Goal: Complete application form

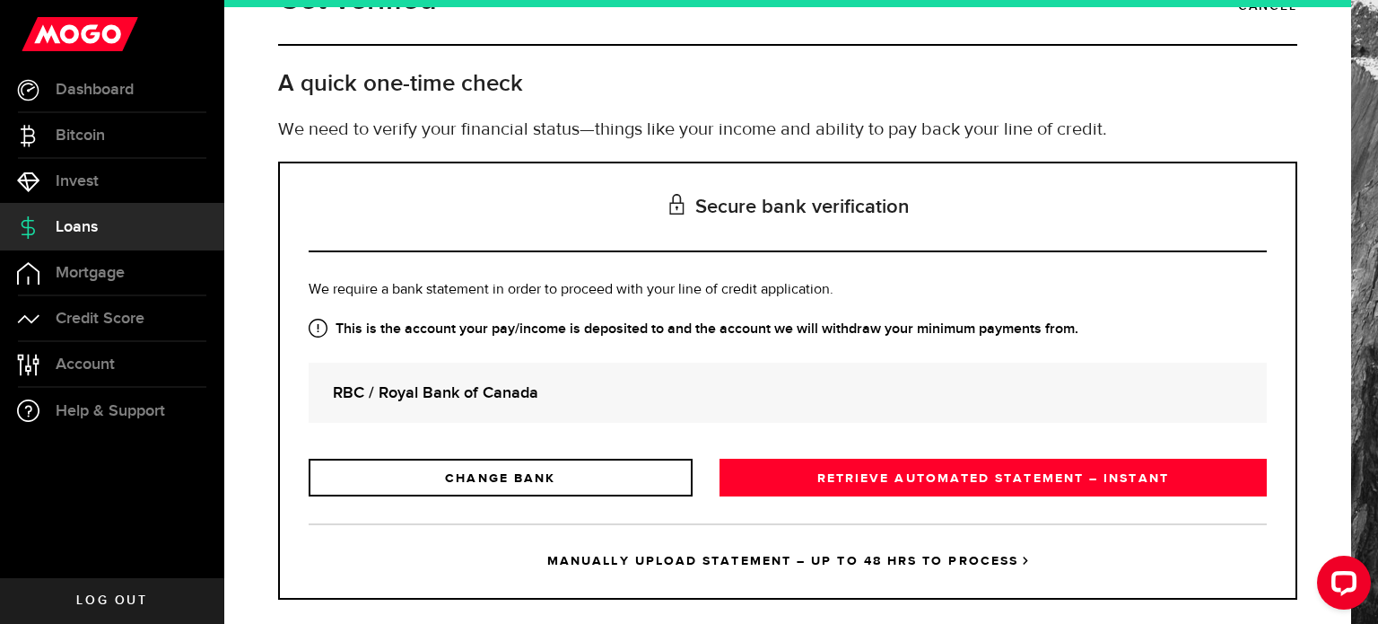
scroll to position [82, 0]
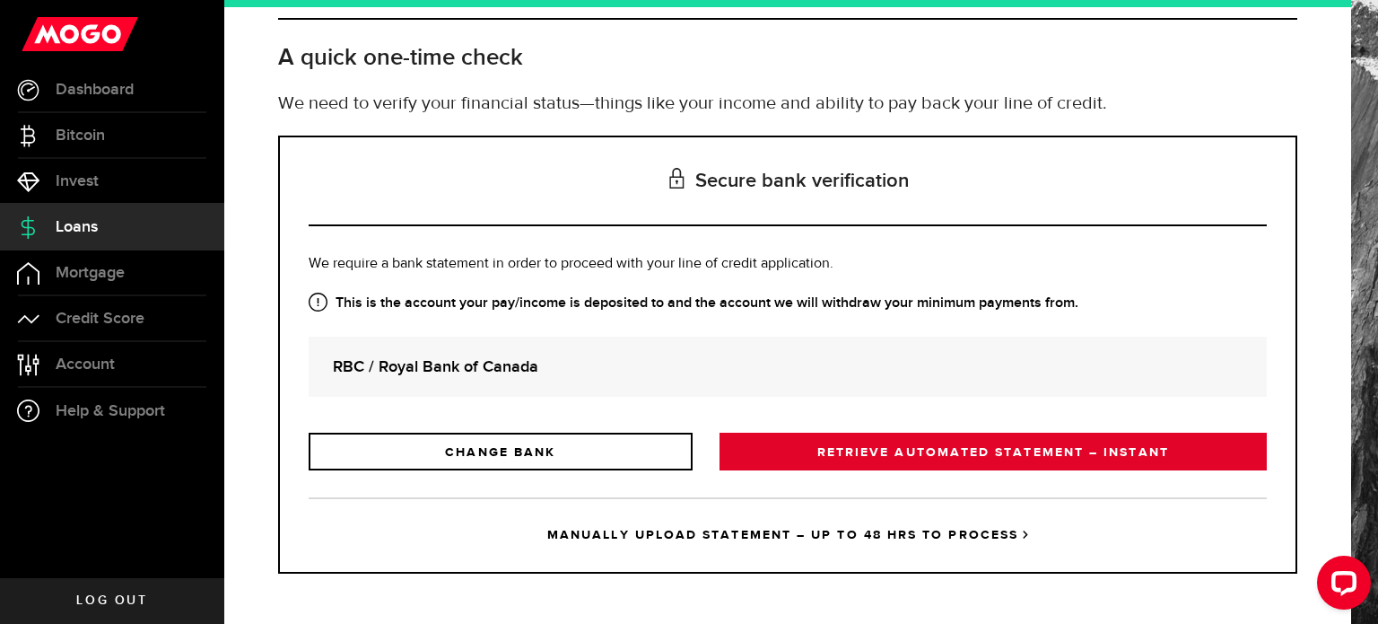
click at [796, 449] on link "RETRIEVE AUTOMATED STATEMENT – INSTANT" at bounding box center [993, 452] width 547 height 38
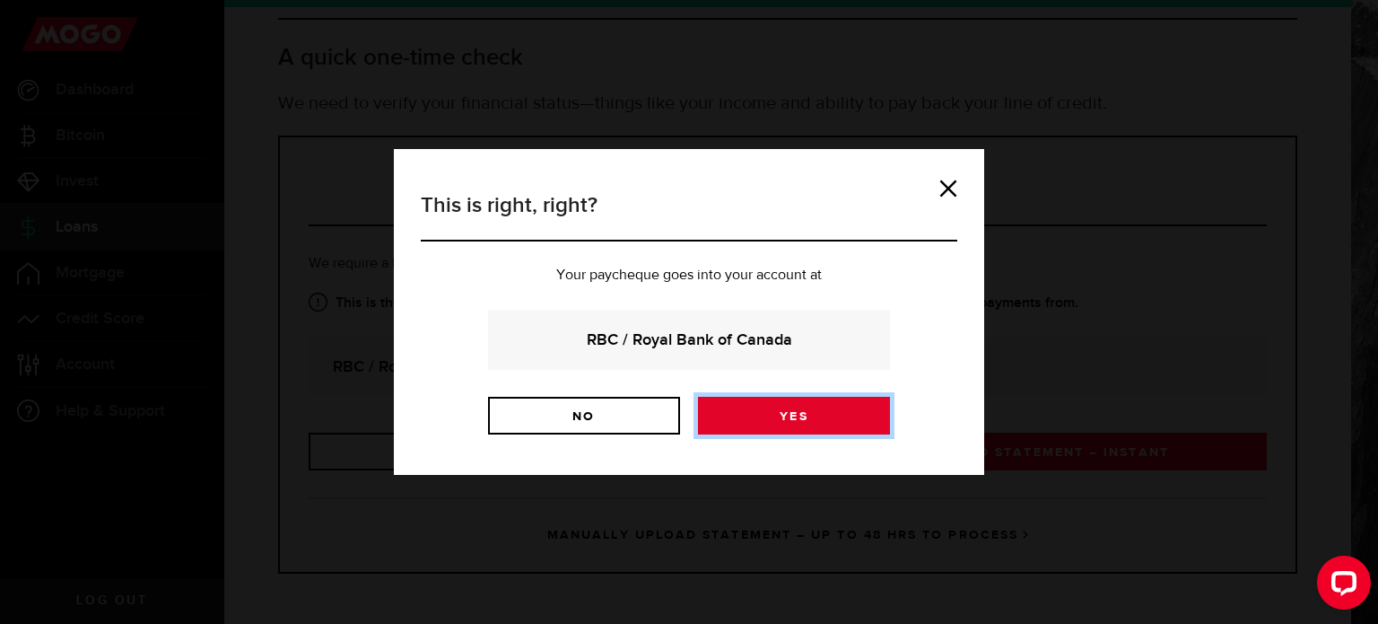
click at [786, 410] on link "Yes" at bounding box center [794, 416] width 192 height 38
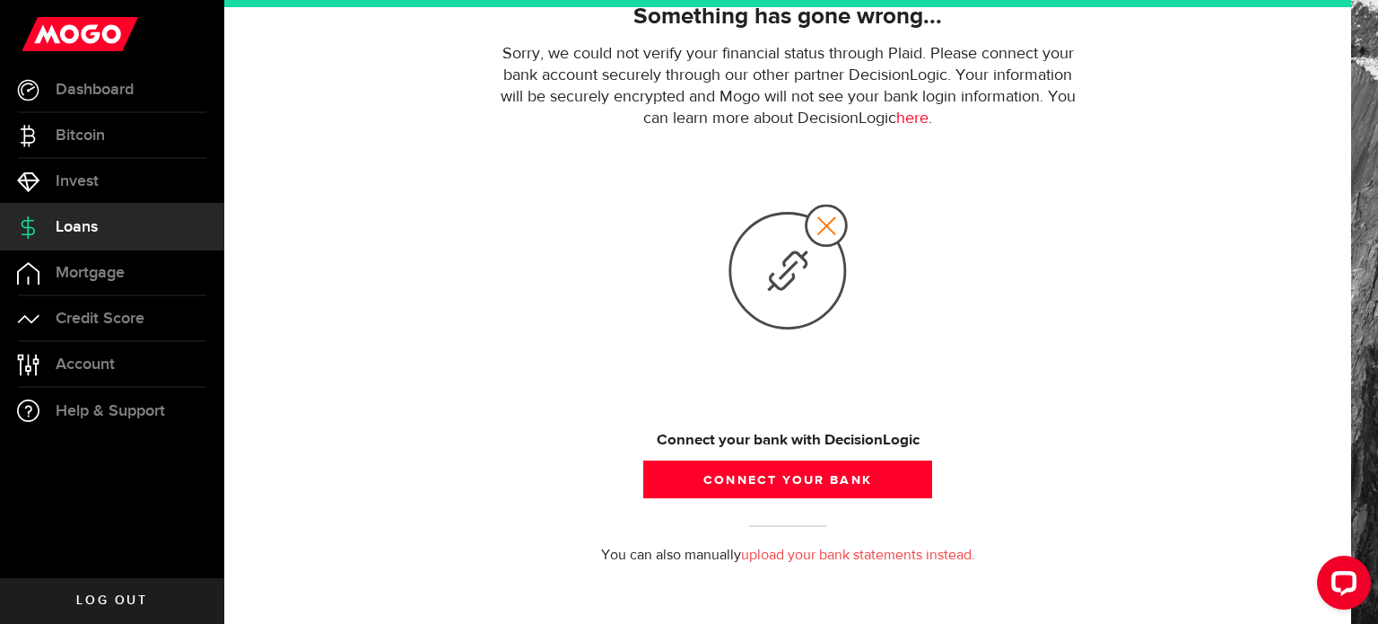
scroll to position [166, 0]
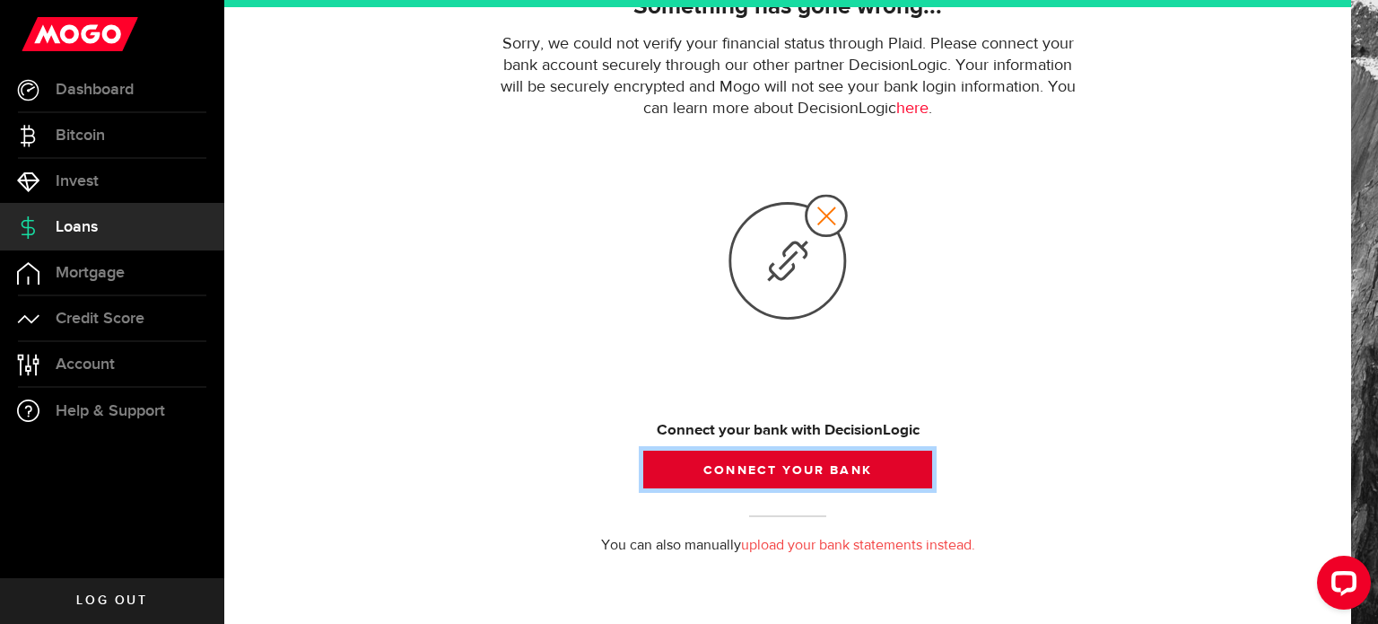
click at [732, 467] on button "Connect your bank" at bounding box center [787, 469] width 289 height 38
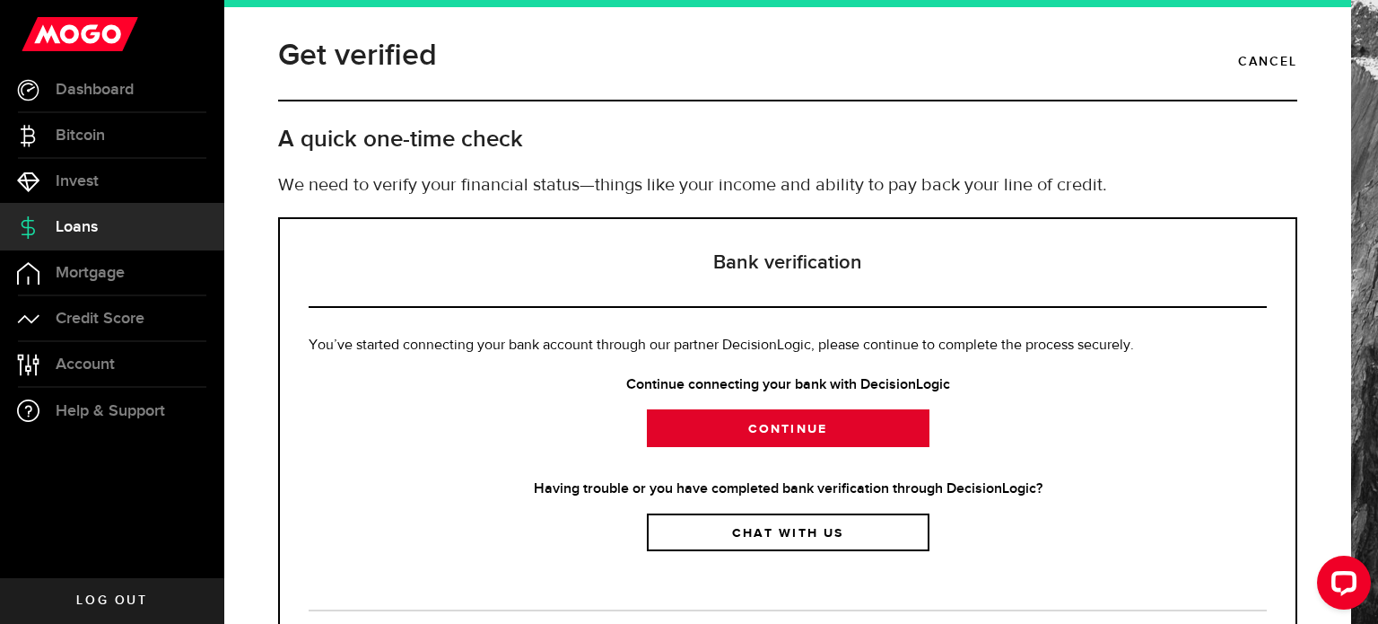
click at [866, 428] on link "Continue" at bounding box center [788, 428] width 283 height 38
